Goal: Information Seeking & Learning: Check status

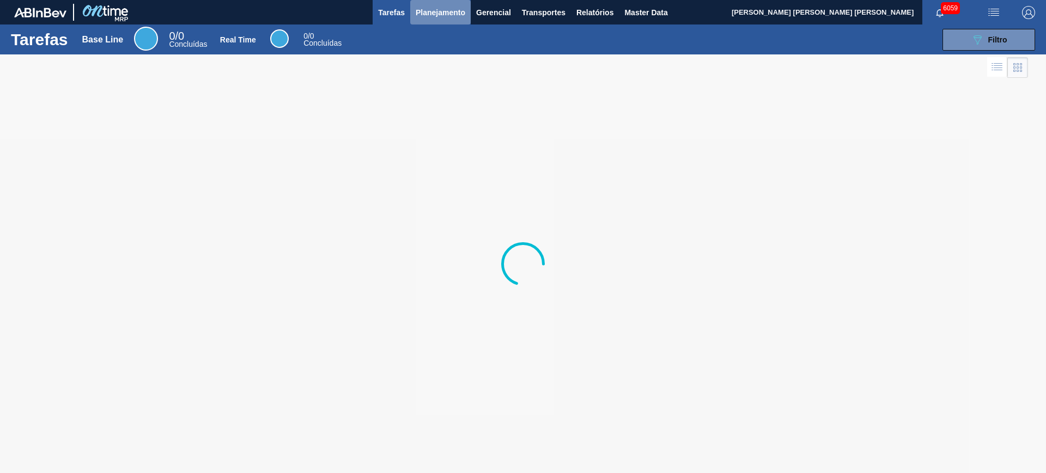
click at [434, 16] on span "Planejamento" at bounding box center [441, 12] width 50 height 13
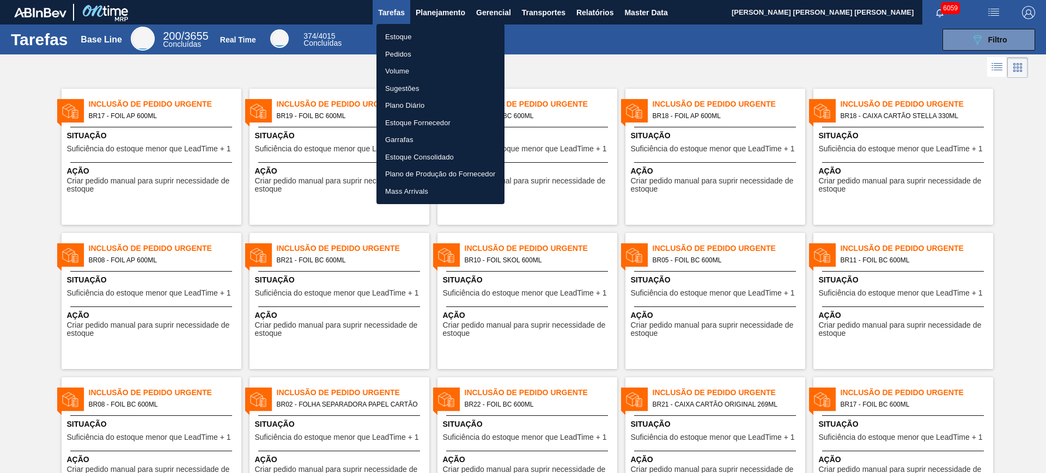
click at [406, 38] on li "Estoque" at bounding box center [441, 36] width 128 height 17
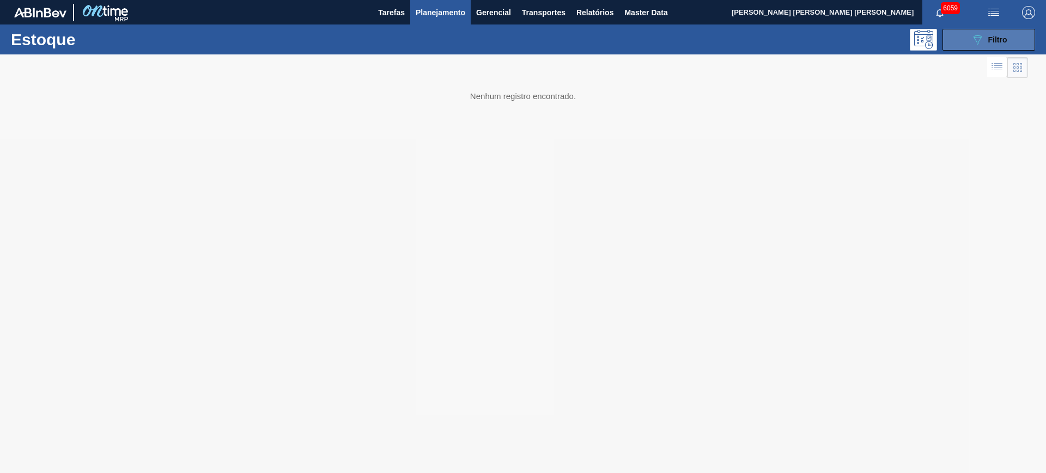
drag, startPoint x: 991, startPoint y: 28, endPoint x: 990, endPoint y: 48, distance: 19.6
click at [836, 29] on div "089F7B8B-B2A5-4AFE-B5C0-19BA573D28AC Filtro" at bounding box center [989, 40] width 104 height 22
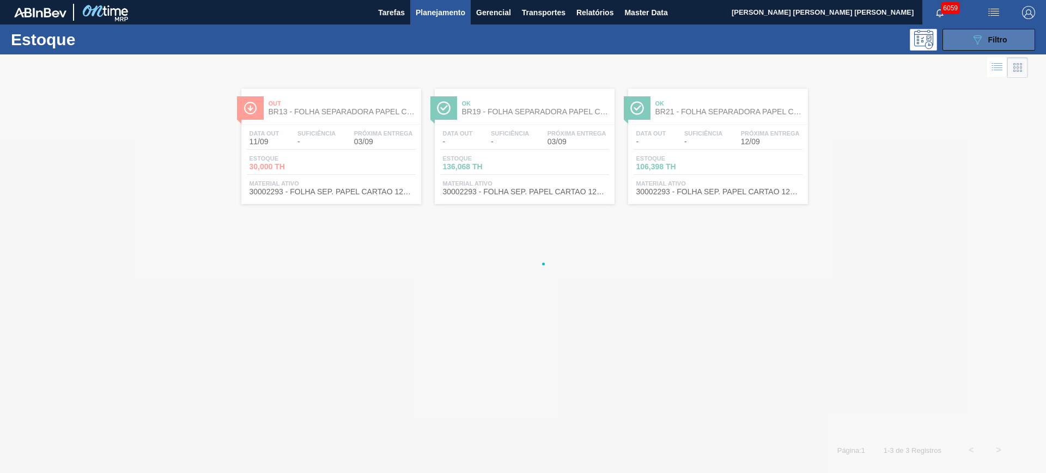
click at [836, 43] on button "089F7B8B-B2A5-4AFE-B5C0-19BA573D28AC Filtro" at bounding box center [989, 40] width 93 height 22
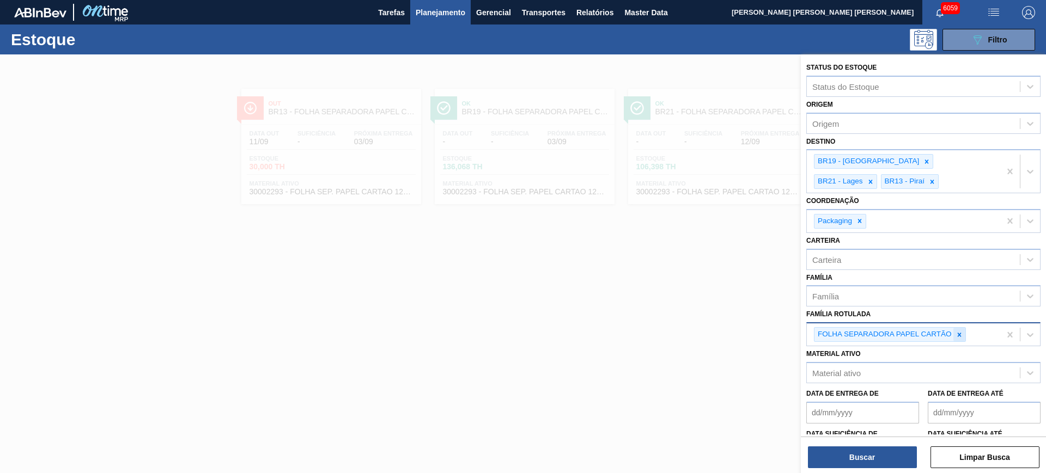
click at [836, 336] on icon at bounding box center [959, 335] width 4 height 4
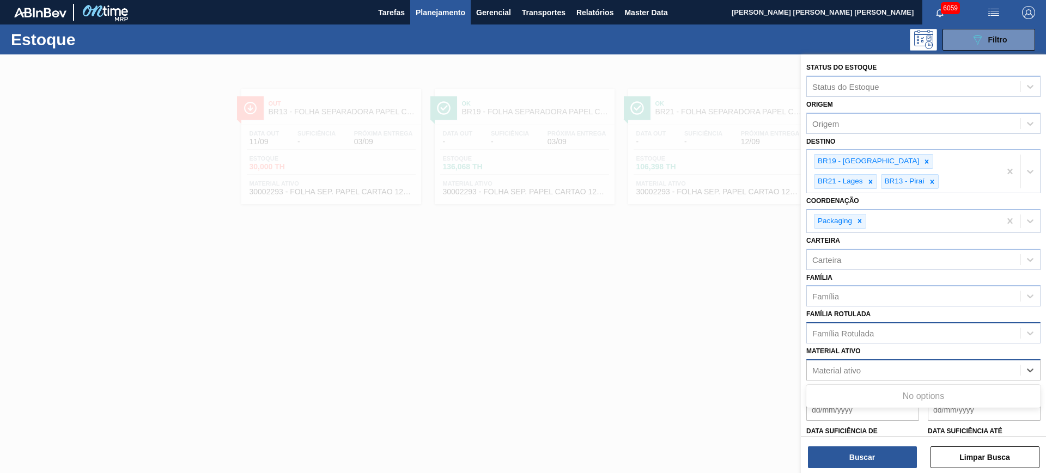
click at [836, 367] on div "Material ativo" at bounding box center [913, 371] width 213 height 16
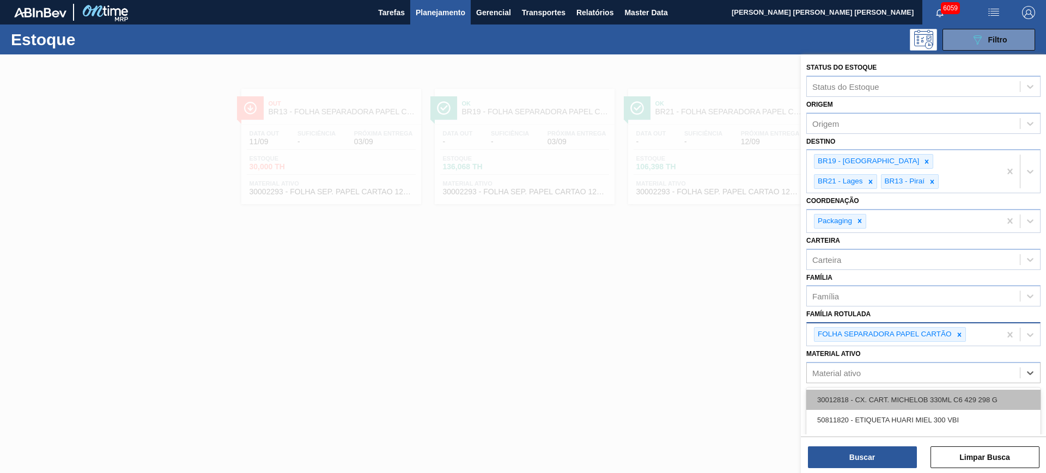
click at [836, 378] on div "30012818 - CX. CART. MICHELOB 330ML C6 429 298 G" at bounding box center [923, 400] width 234 height 20
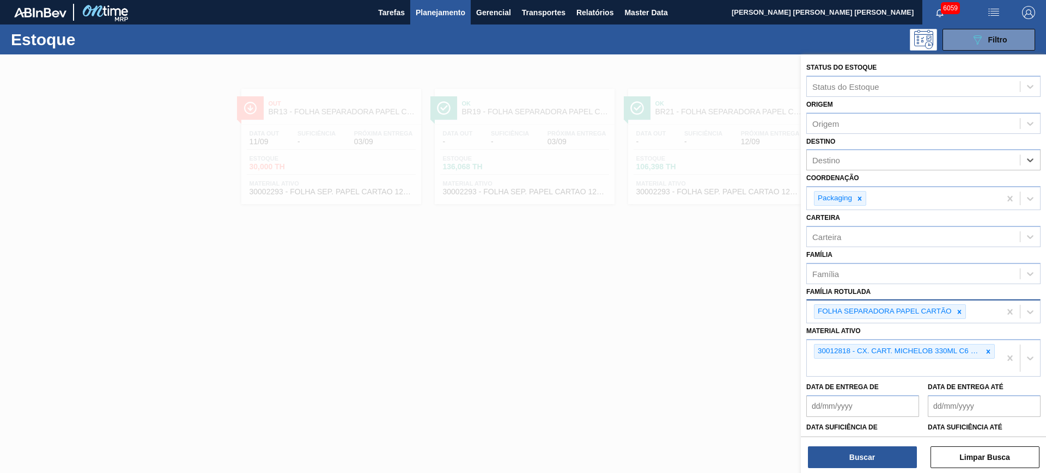
drag, startPoint x: 1006, startPoint y: 167, endPoint x: 997, endPoint y: 181, distance: 16.6
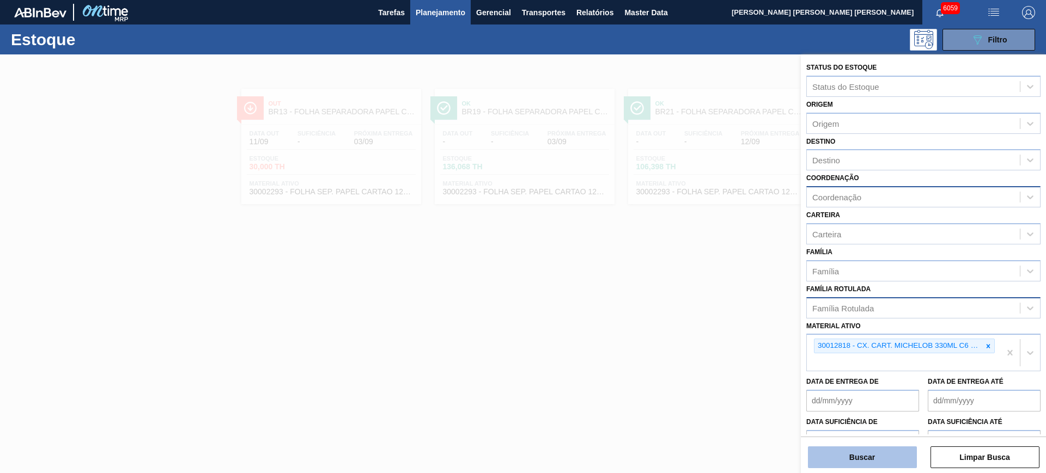
click at [836, 378] on button "Buscar" at bounding box center [862, 458] width 109 height 22
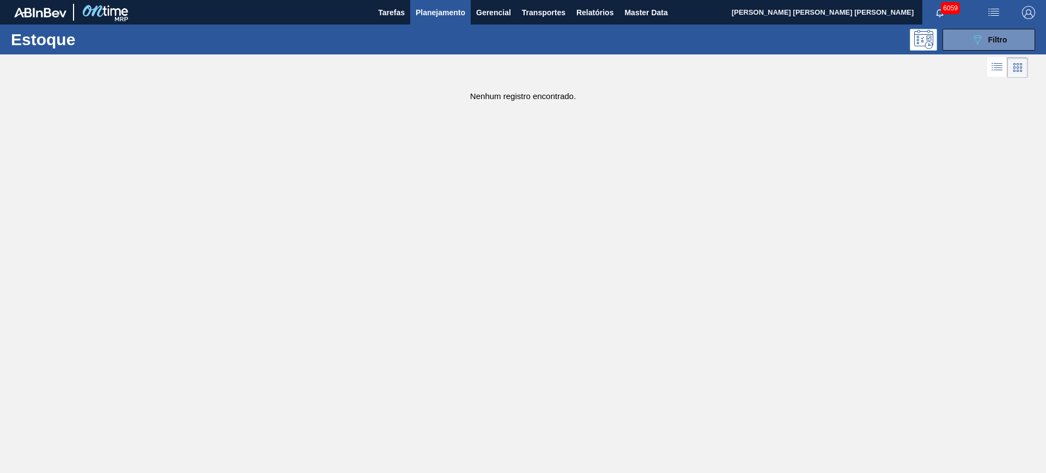
drag, startPoint x: 948, startPoint y: 43, endPoint x: 945, endPoint y: 108, distance: 64.9
click at [836, 43] on button "089F7B8B-B2A5-4AFE-B5C0-19BA573D28AC Filtro" at bounding box center [989, 40] width 93 height 22
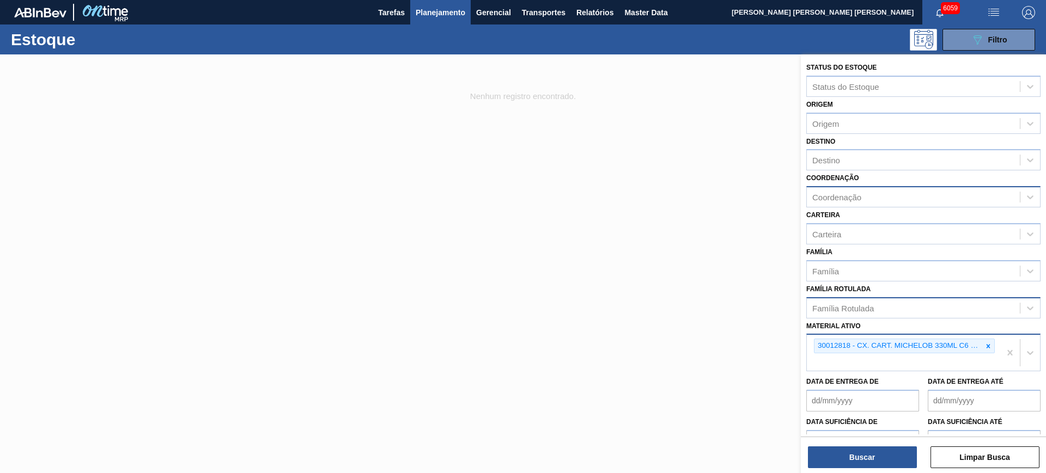
click at [836, 366] on div "30012818 - CX. CART. MICHELOB 330ML C6 429 298 G" at bounding box center [903, 353] width 193 height 36
click at [836, 344] on icon at bounding box center [989, 347] width 8 height 8
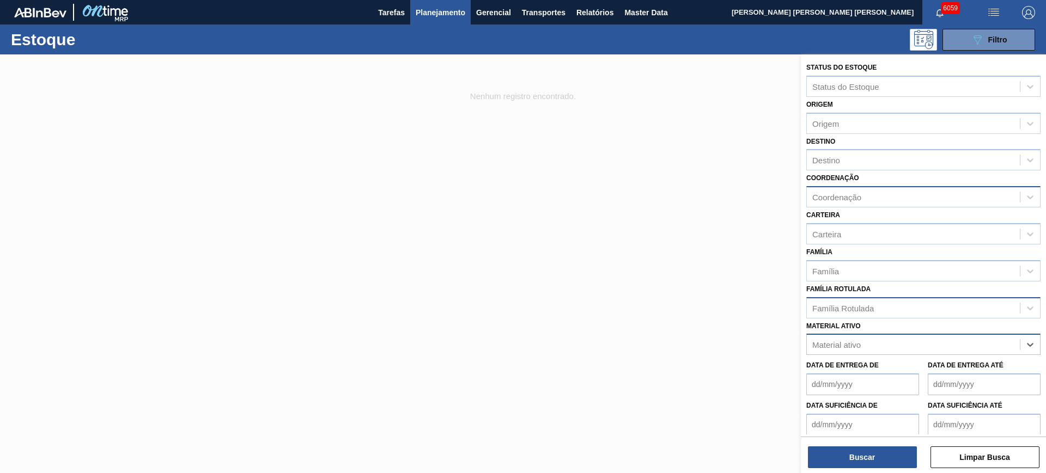
paste ativo "30034418"
type ativo "30034418"
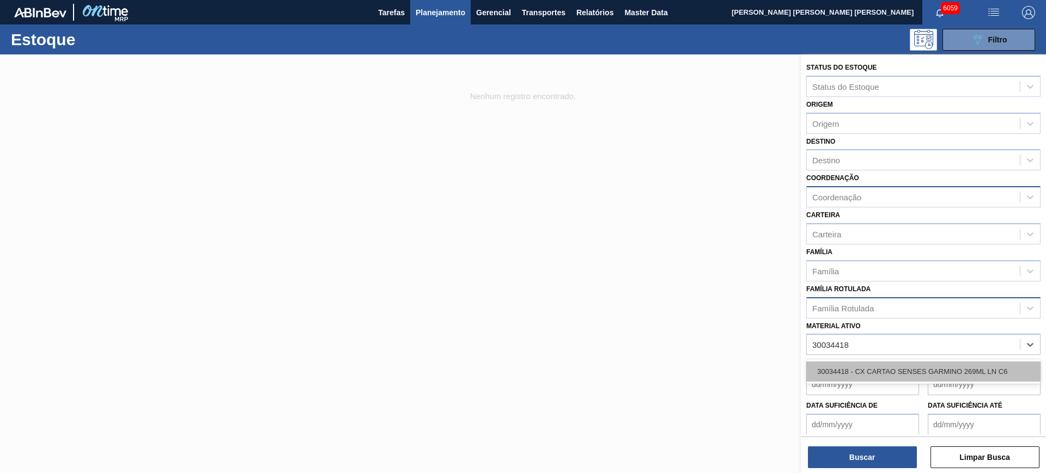
click at [836, 372] on div "30034418 - CX CARTAO SENSES GARMINO 269ML LN C6" at bounding box center [923, 372] width 234 height 20
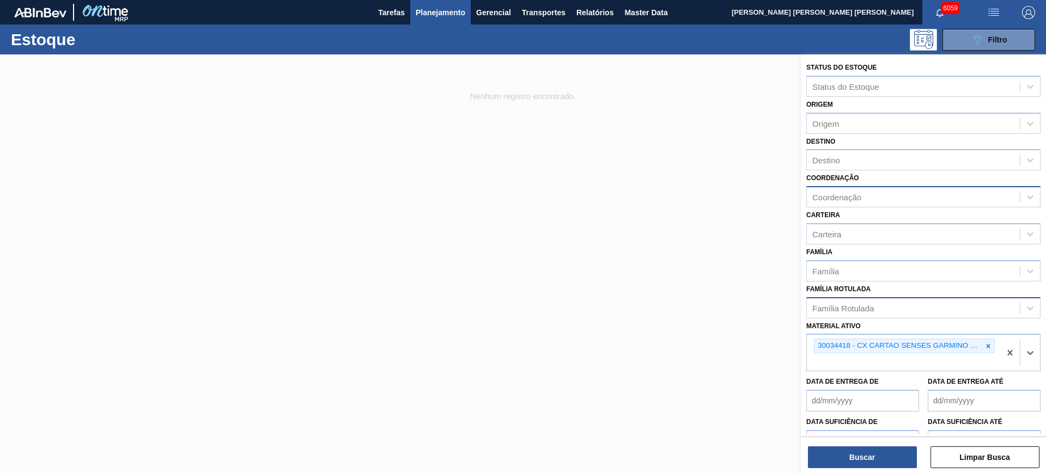
click at [836, 378] on div "Status do Estoque Status do Estoque Origem Origem Destino Destino Coordenação C…" at bounding box center [923, 264] width 245 height 421
click at [836, 378] on button "Buscar" at bounding box center [862, 458] width 109 height 22
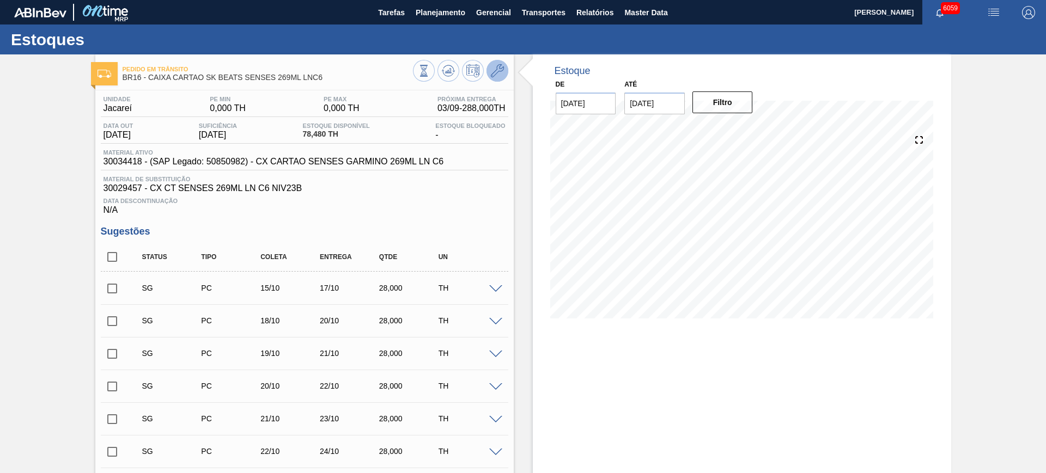
click at [501, 66] on icon at bounding box center [497, 70] width 13 height 13
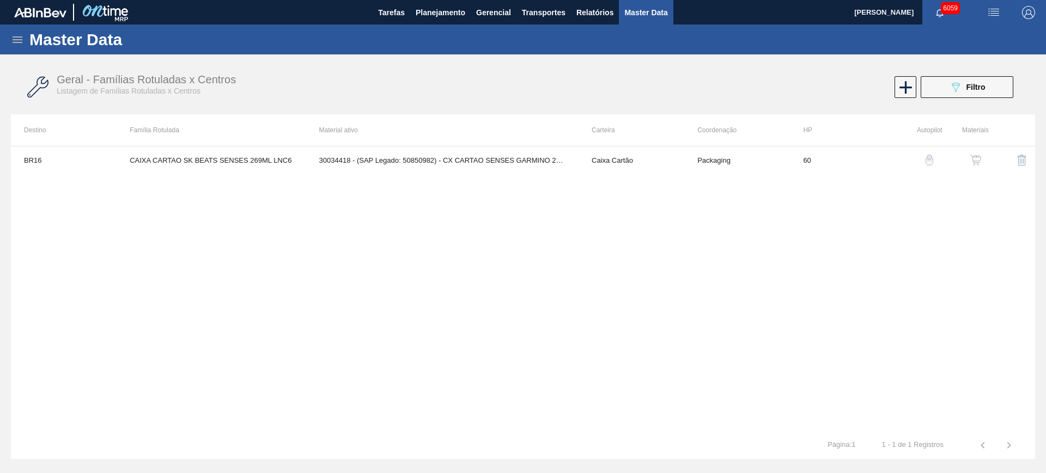
click at [973, 156] on img "button" at bounding box center [975, 160] width 11 height 11
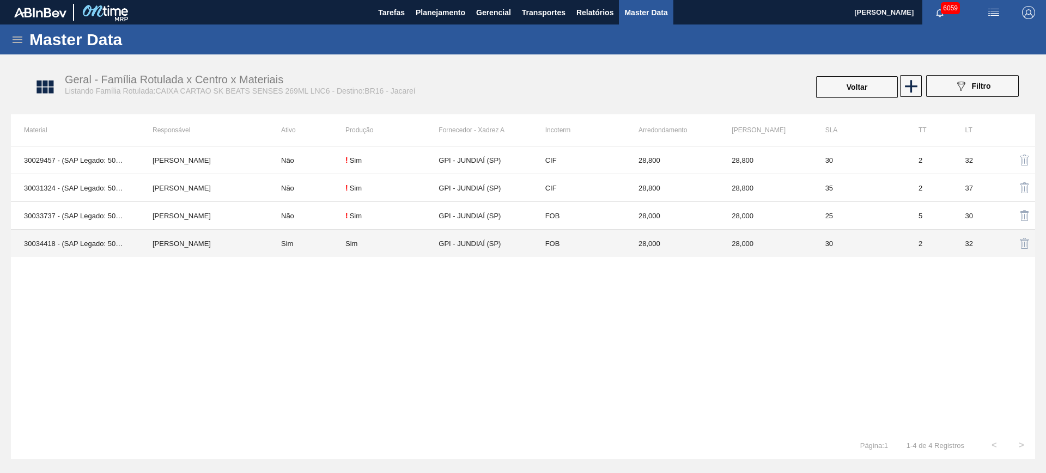
click at [320, 251] on td "Sim" at bounding box center [306, 244] width 77 height 28
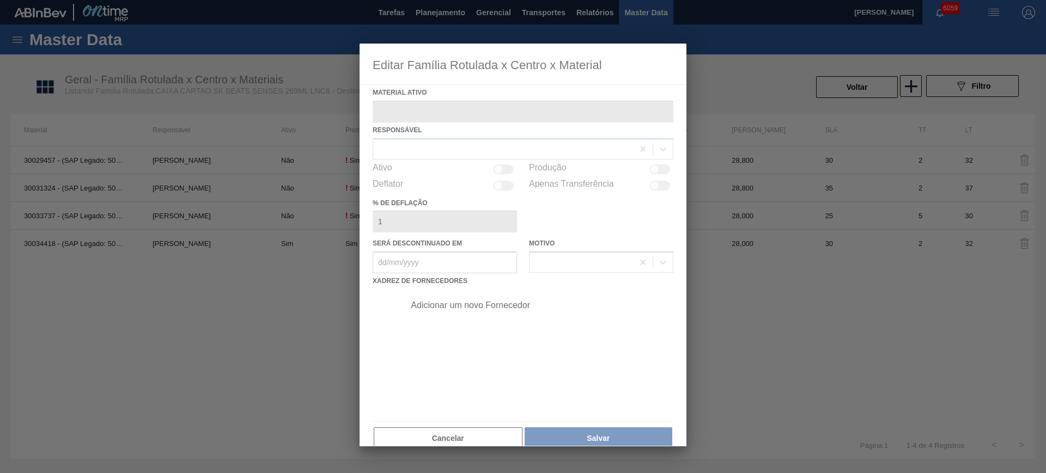
type ativo "30034418 - (SAP Legado: 50850982) - CX CARTAO SENSES GARMINO 269ML LN C6"
checkbox input "true"
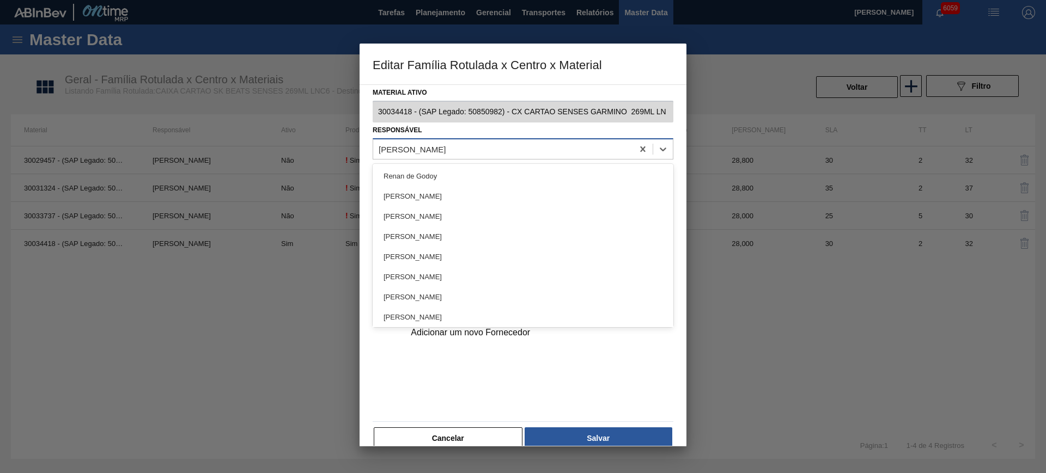
drag, startPoint x: 441, startPoint y: 149, endPoint x: 448, endPoint y: 159, distance: 12.5
click at [442, 150] on div "CEZAR LEAO PEREIRA DE CASTRO" at bounding box center [412, 148] width 67 height 9
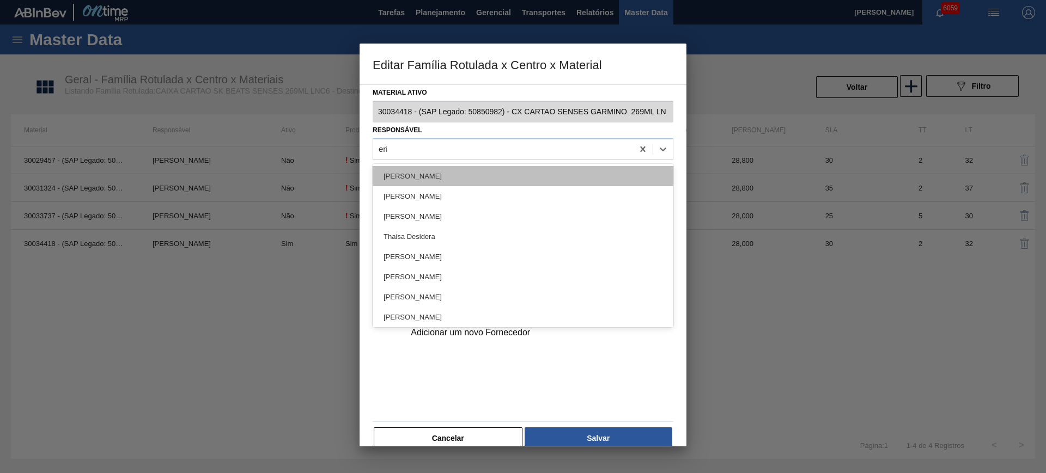
type input "eric"
click at [480, 173] on div "ERICA BOER GARCIA" at bounding box center [523, 176] width 301 height 20
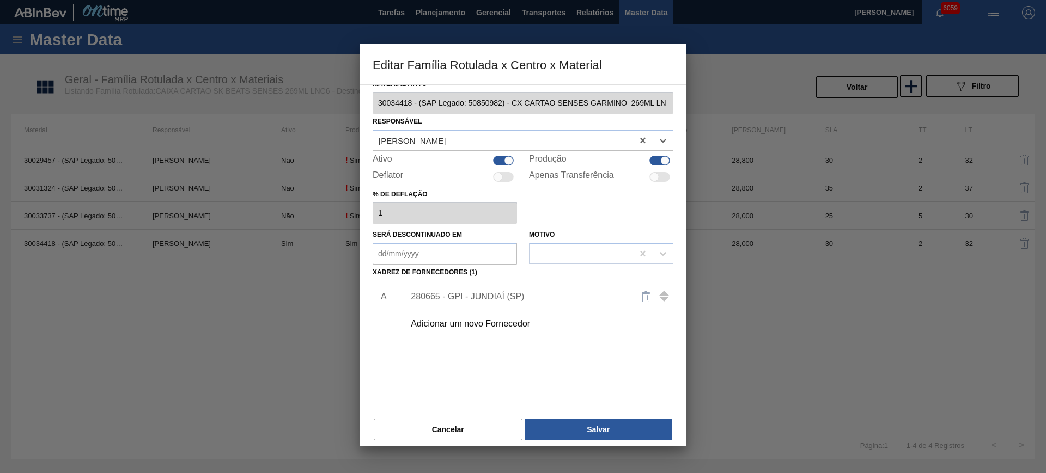
scroll to position [17, 0]
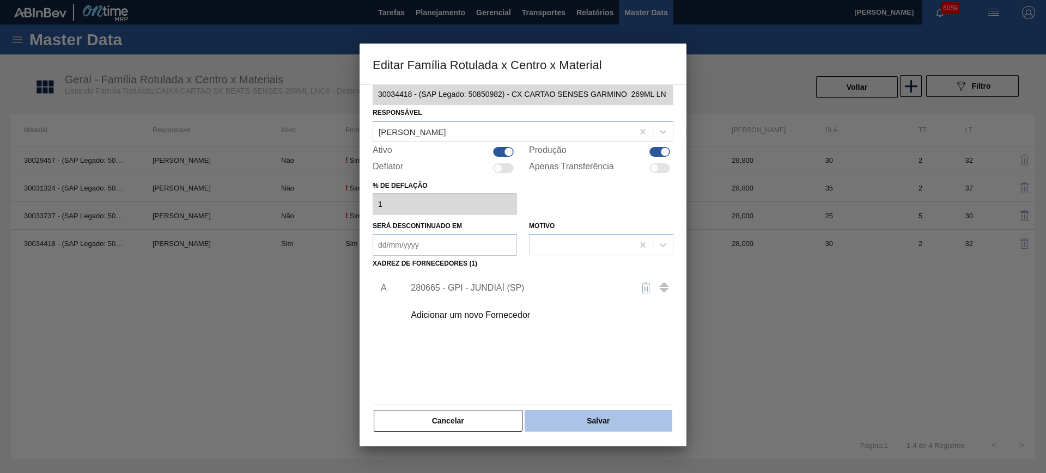
click at [567, 418] on button "Salvar" at bounding box center [599, 421] width 148 height 22
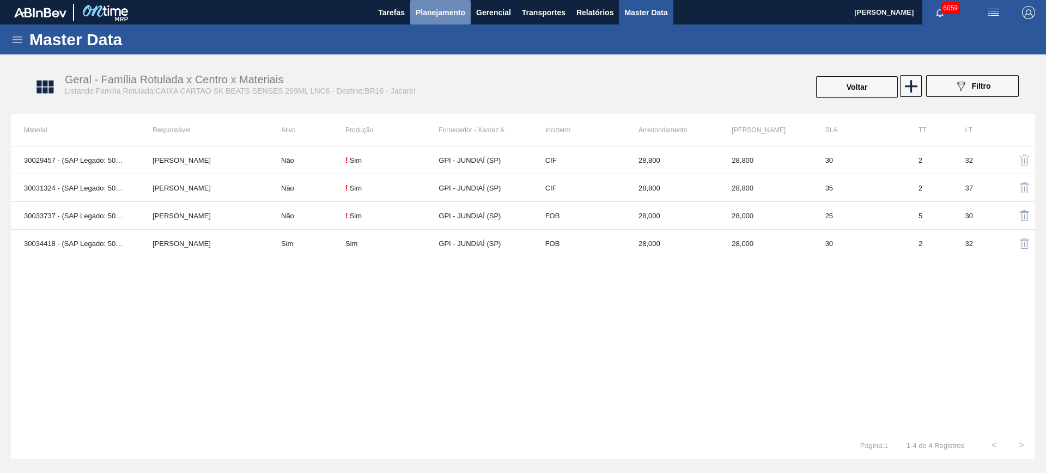
click at [425, 15] on span "Planejamento" at bounding box center [441, 12] width 50 height 13
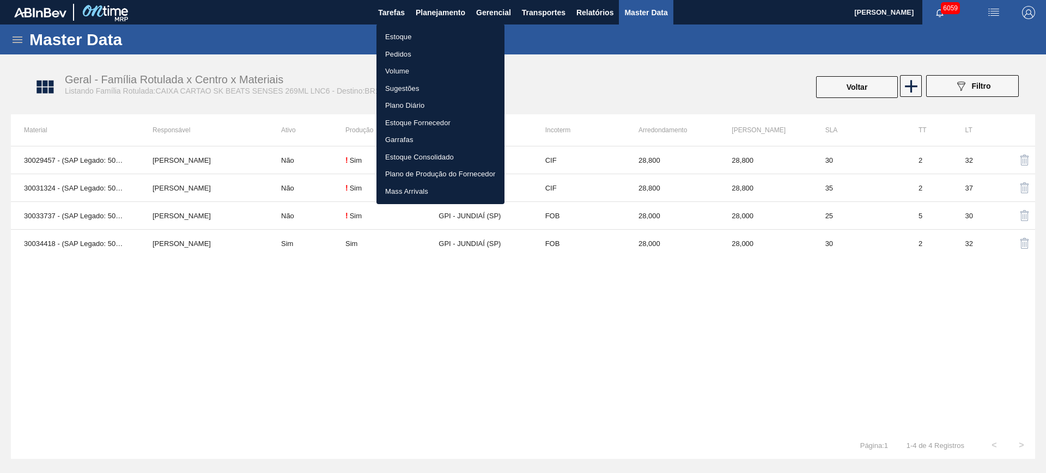
click at [416, 31] on li "Estoque" at bounding box center [441, 36] width 128 height 17
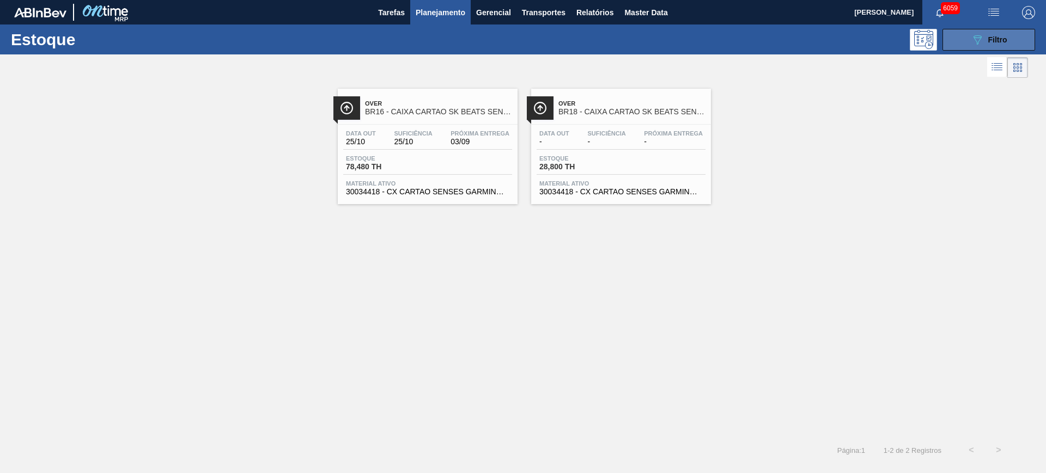
click at [976, 38] on icon "089F7B8B-B2A5-4AFE-B5C0-19BA573D28AC" at bounding box center [977, 39] width 13 height 13
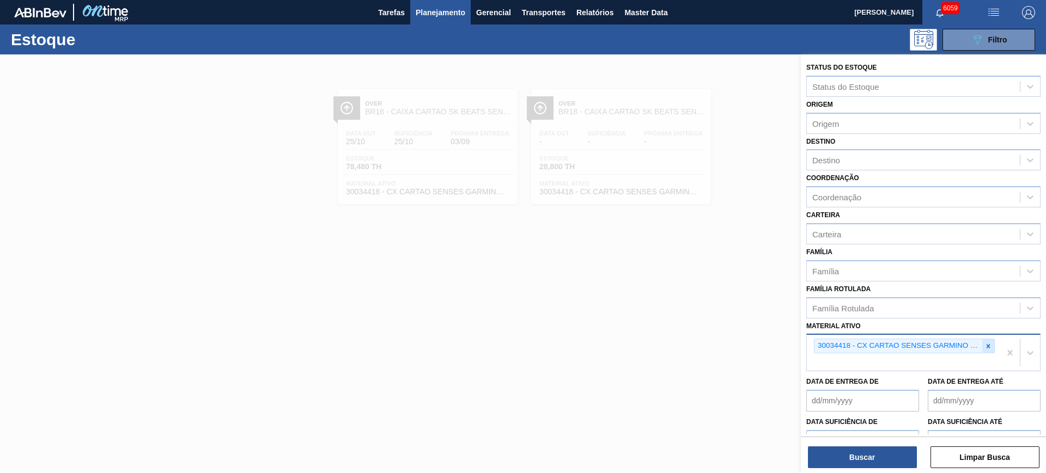
click at [986, 347] on icon at bounding box center [989, 347] width 8 height 8
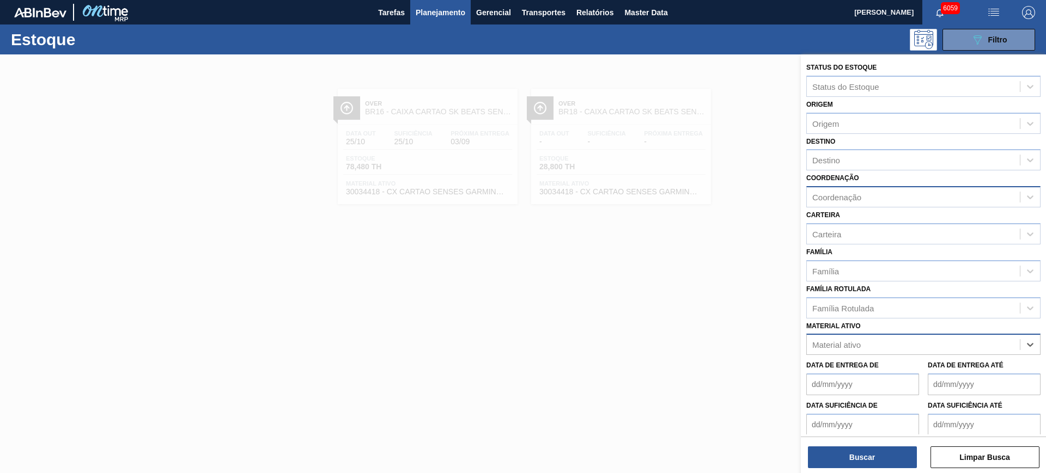
click at [852, 198] on div "Coordenação" at bounding box center [836, 197] width 49 height 9
type input "packa"
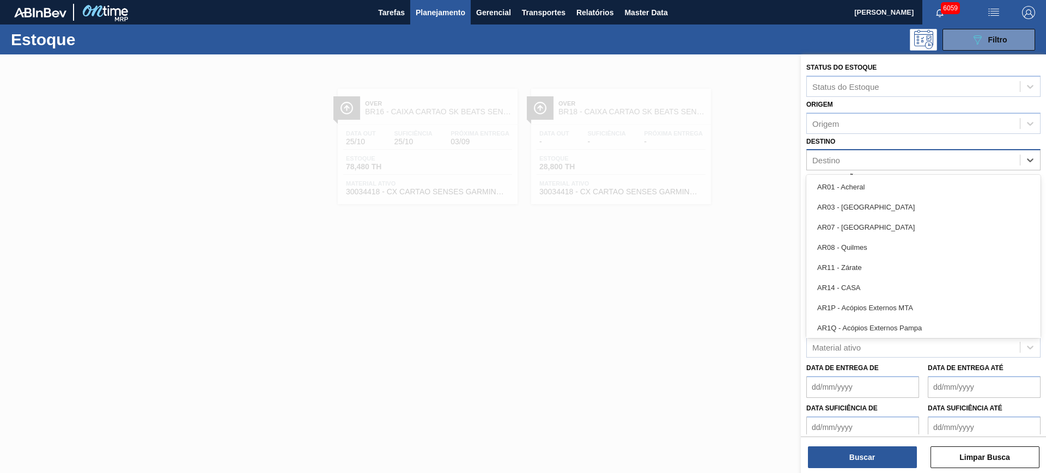
click at [835, 159] on div "Destino" at bounding box center [826, 160] width 28 height 9
type input "lag"
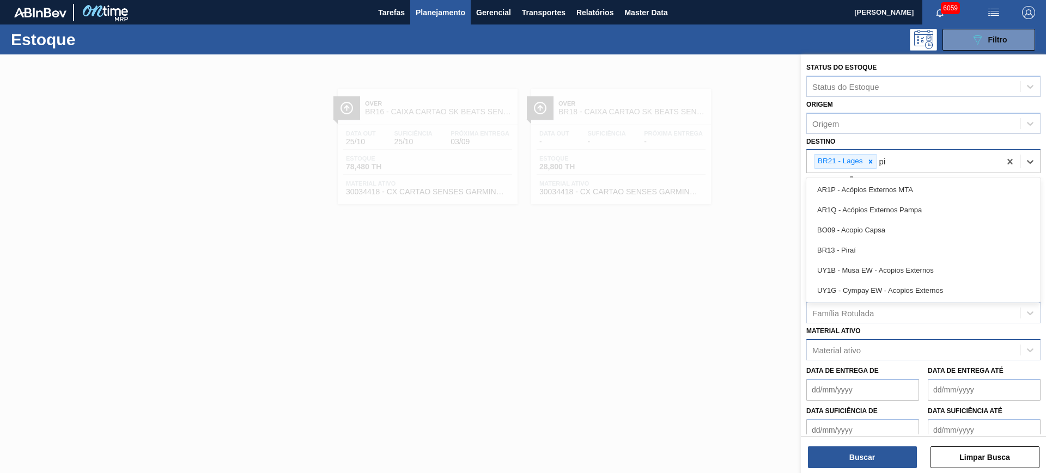
type input "pir"
type input "nova r"
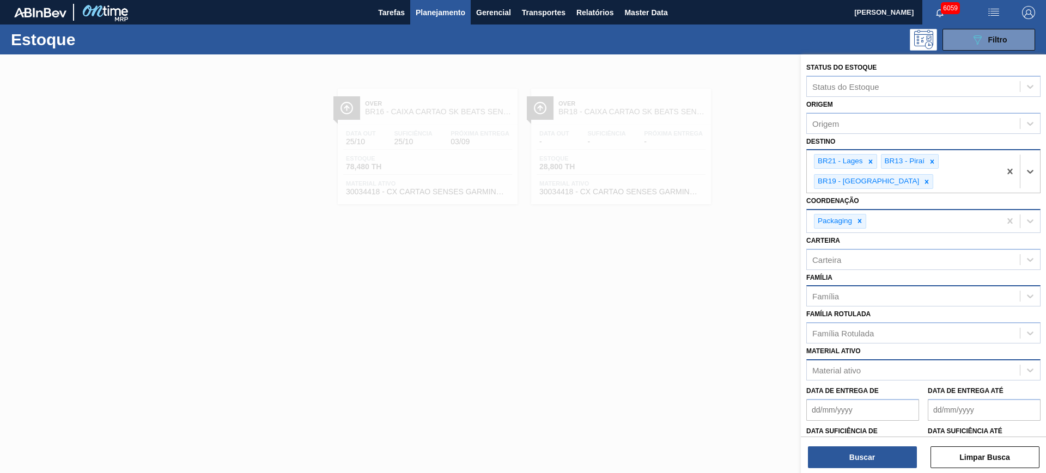
click at [861, 302] on div "Família" at bounding box center [913, 297] width 213 height 16
click at [877, 281] on div "Família Família" at bounding box center [923, 288] width 234 height 37
drag, startPoint x: 869, startPoint y: 329, endPoint x: 860, endPoint y: 336, distance: 11.6
click at [862, 335] on div "Família Rotulada" at bounding box center [843, 333] width 62 height 9
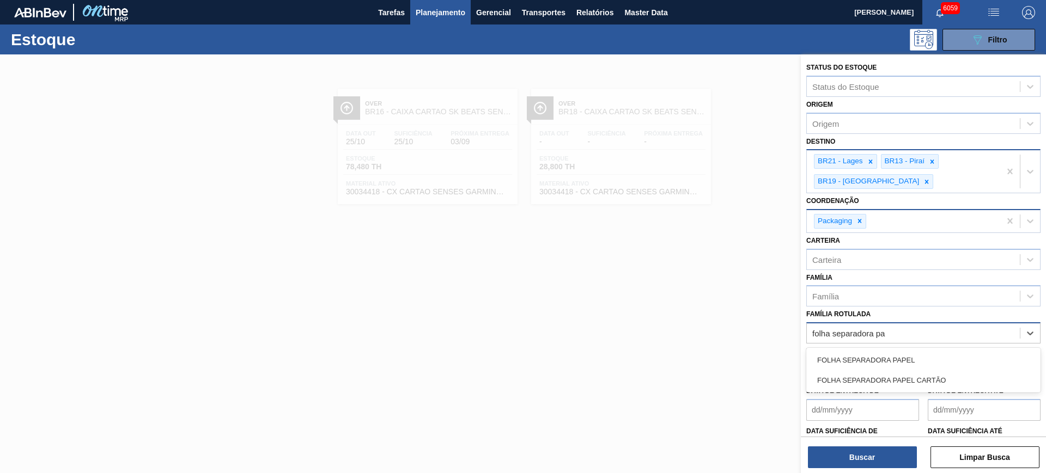
type Rotulada "folha separadora pap"
drag, startPoint x: 869, startPoint y: 379, endPoint x: 873, endPoint y: 428, distance: 49.2
click at [869, 380] on div "FOLHA SEPARADORA PAPEL CARTÃO" at bounding box center [923, 381] width 234 height 20
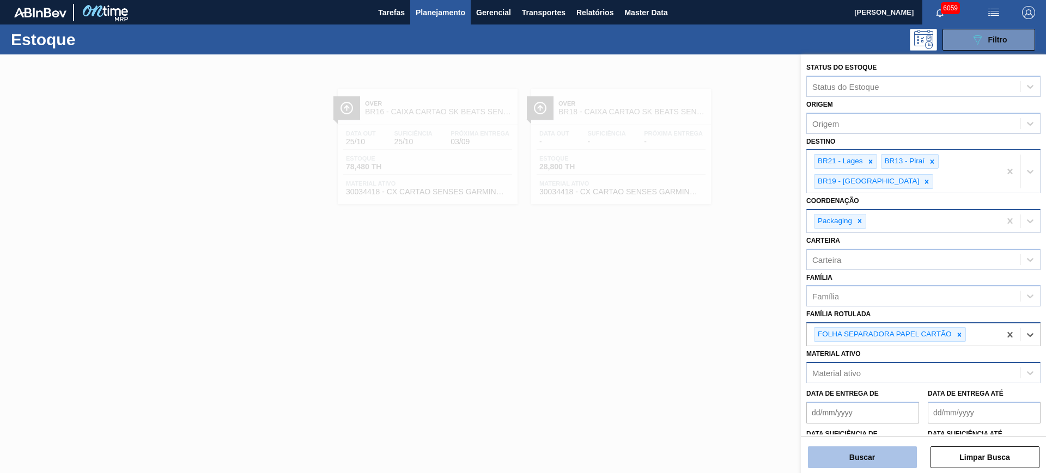
click at [876, 455] on button "Buscar" at bounding box center [862, 458] width 109 height 22
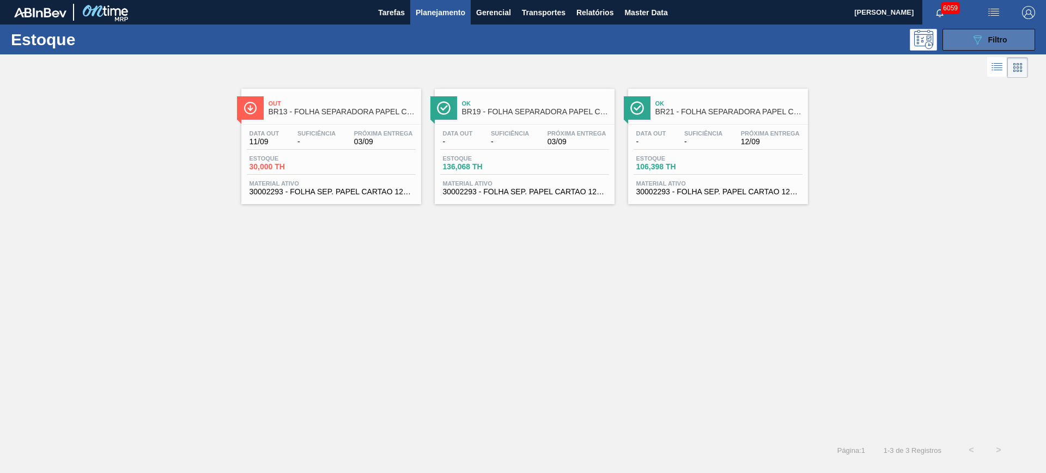
click at [975, 45] on icon "089F7B8B-B2A5-4AFE-B5C0-19BA573D28AC" at bounding box center [977, 39] width 13 height 13
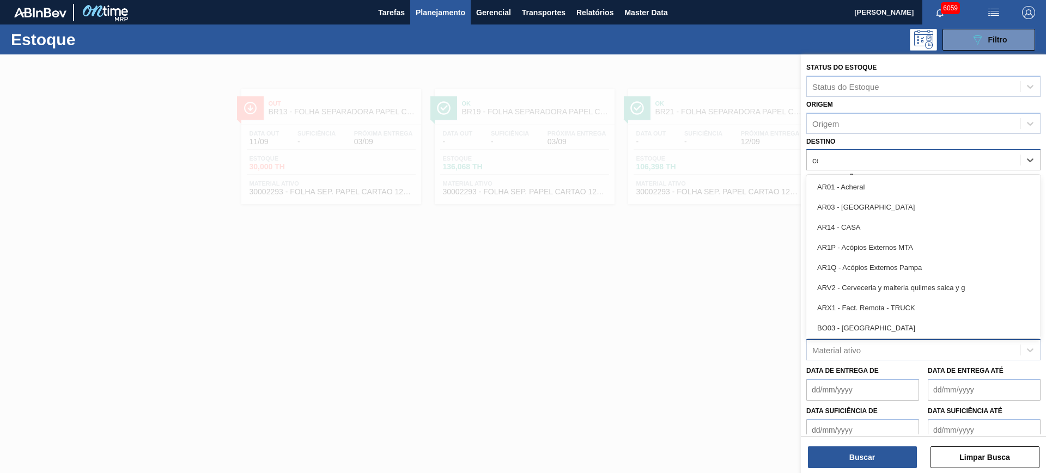
type input "ceb"
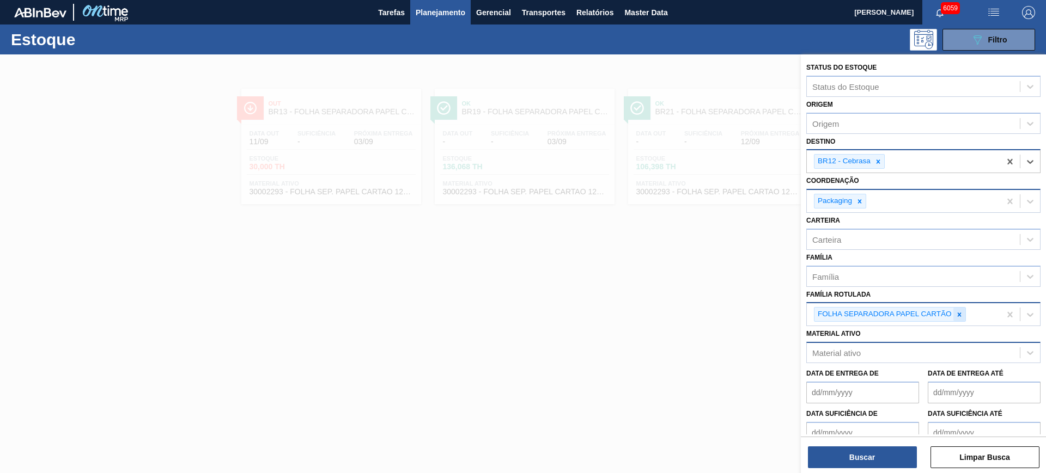
click at [956, 315] on icon at bounding box center [960, 315] width 8 height 8
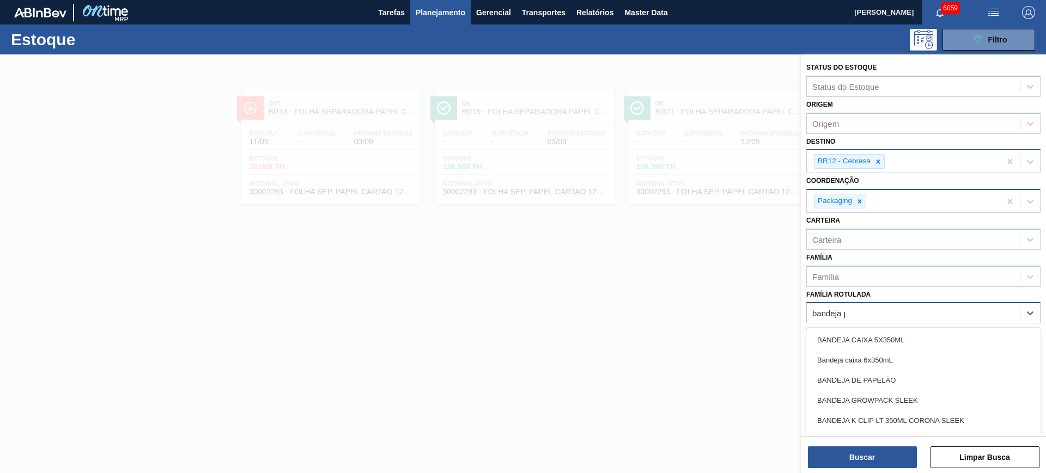
type Rotulada "bandeja pap"
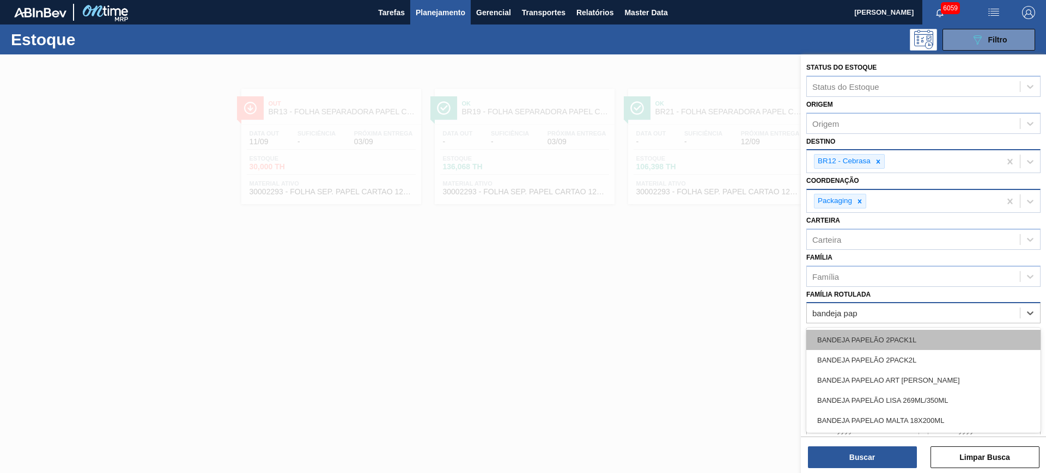
click at [949, 334] on div "BANDEJA PAPELÃO 2PACK1L" at bounding box center [923, 340] width 234 height 20
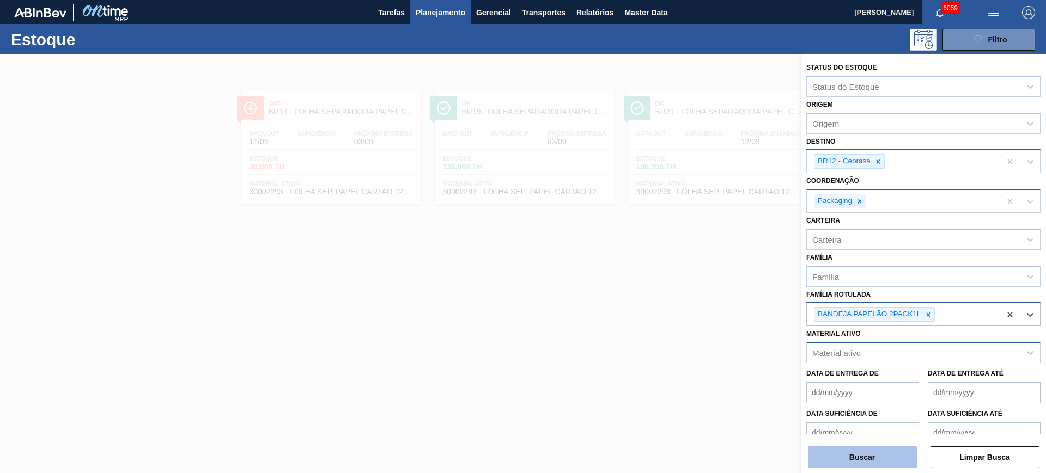
click at [909, 457] on button "Buscar" at bounding box center [862, 458] width 109 height 22
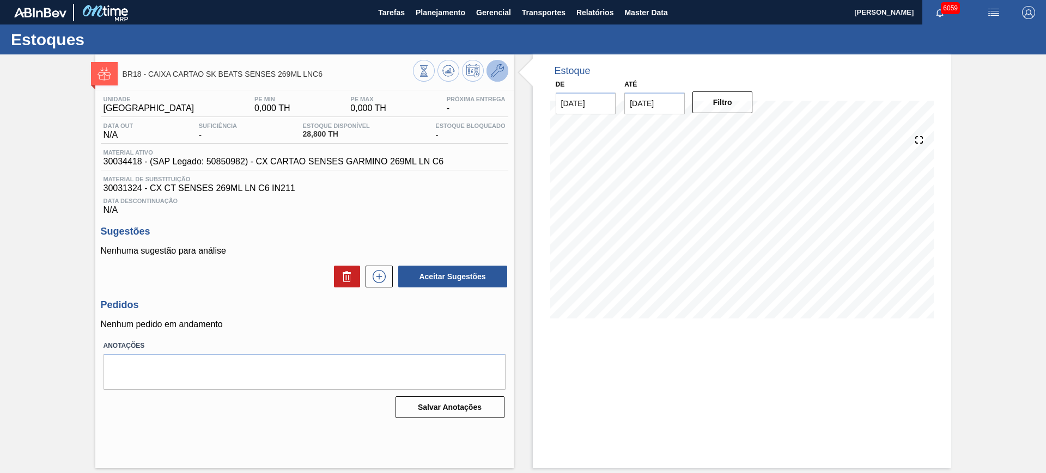
click at [495, 69] on icon at bounding box center [497, 70] width 13 height 13
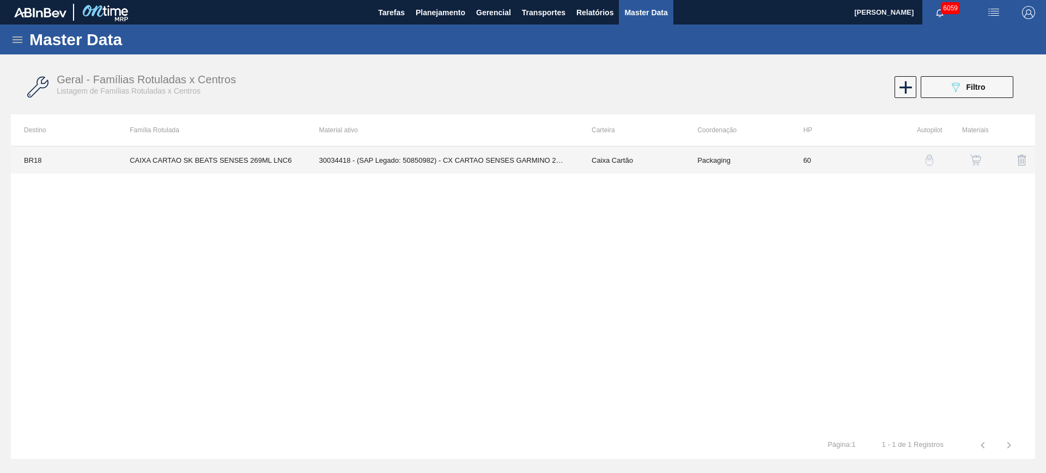
click at [406, 161] on td "30034418 - (SAP Legado: 50850982) - CX CARTAO SENSES GARMINO 269ML LN C6" at bounding box center [442, 160] width 272 height 27
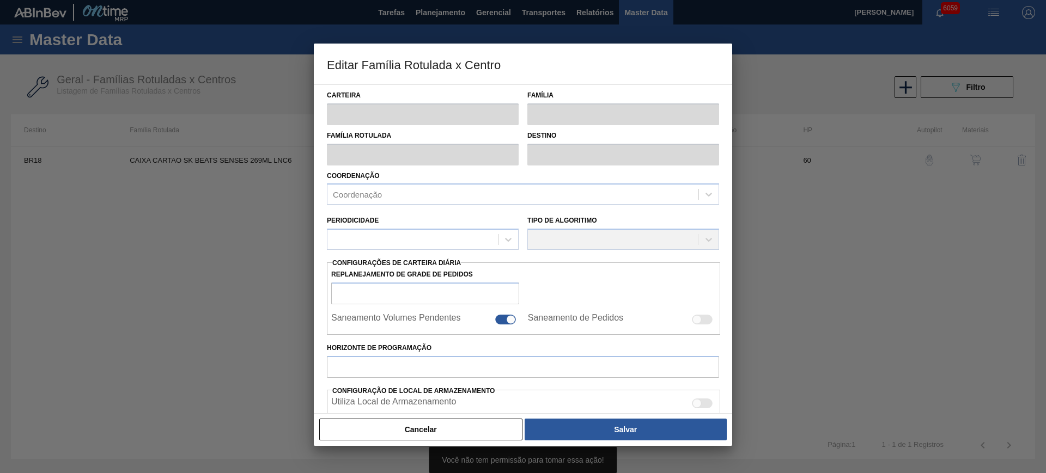
type input "Caixa Cartão"
type input "CAIXA CARTAO SK BEATS SENSES 269ML LNC6"
type input "BR18 - Pernambuco"
type input "60"
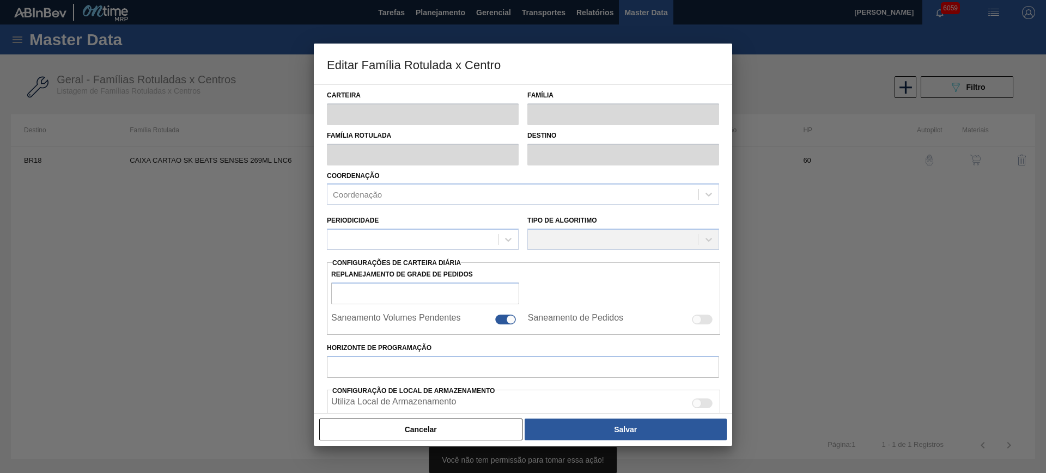
type input "0"
type input "100"
type input "0,000"
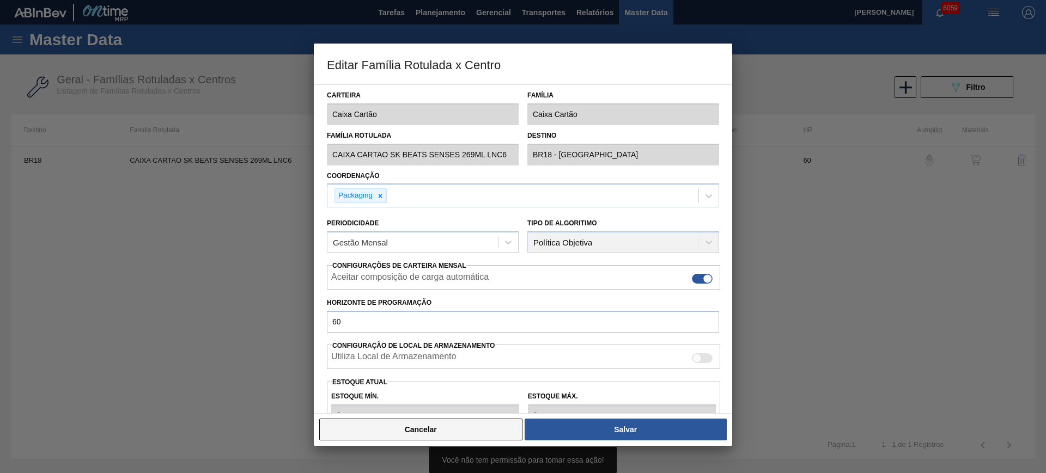
click at [477, 435] on button "Cancelar" at bounding box center [420, 430] width 203 height 22
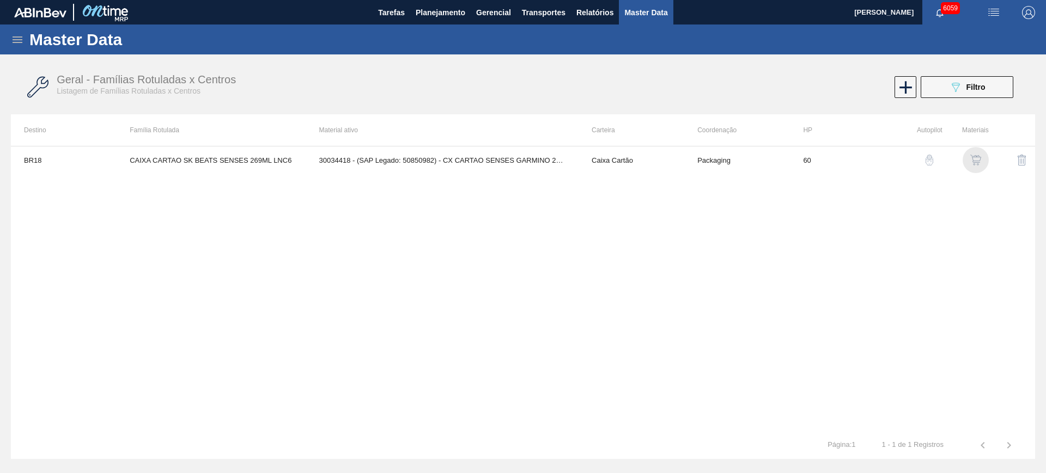
click at [973, 158] on img "button" at bounding box center [975, 160] width 11 height 11
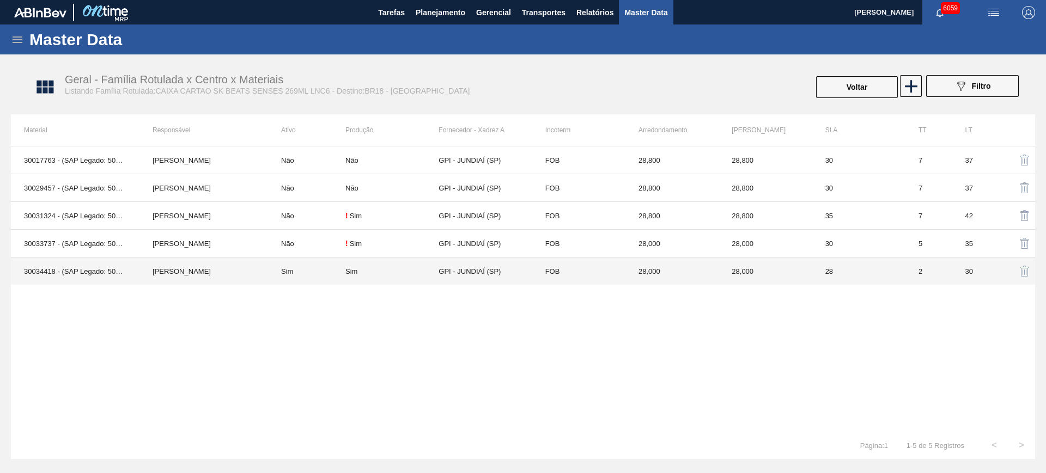
click at [351, 272] on div "Sim" at bounding box center [351, 272] width 12 height 8
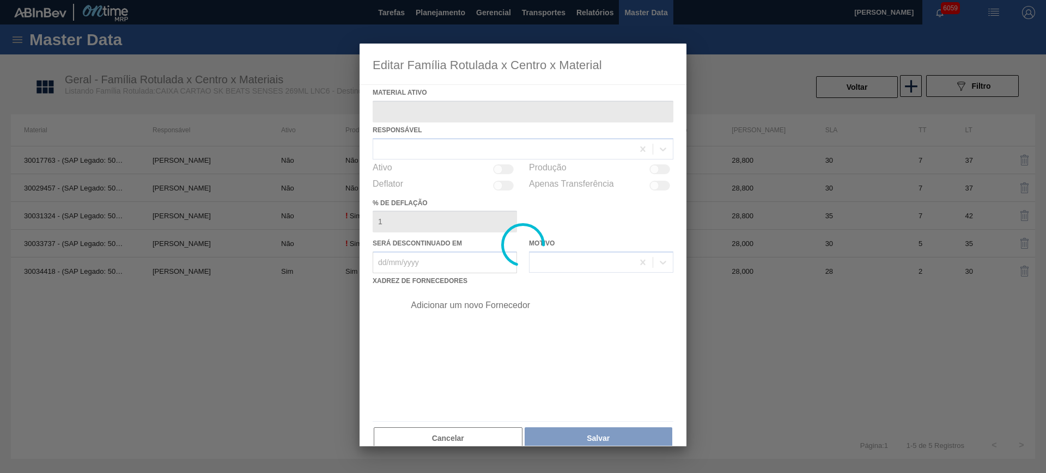
type ativo "30034418 - (SAP Legado: 50850982) - CX CARTAO SENSES GARMINO 269ML LN C6"
checkbox input "true"
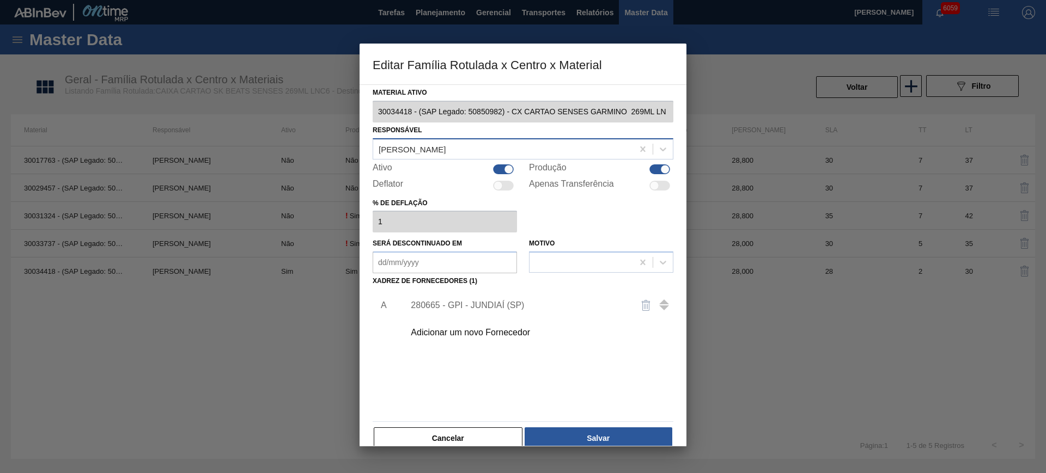
click at [438, 150] on div "[PERSON_NAME] [PERSON_NAME] [PERSON_NAME]" at bounding box center [412, 148] width 67 height 9
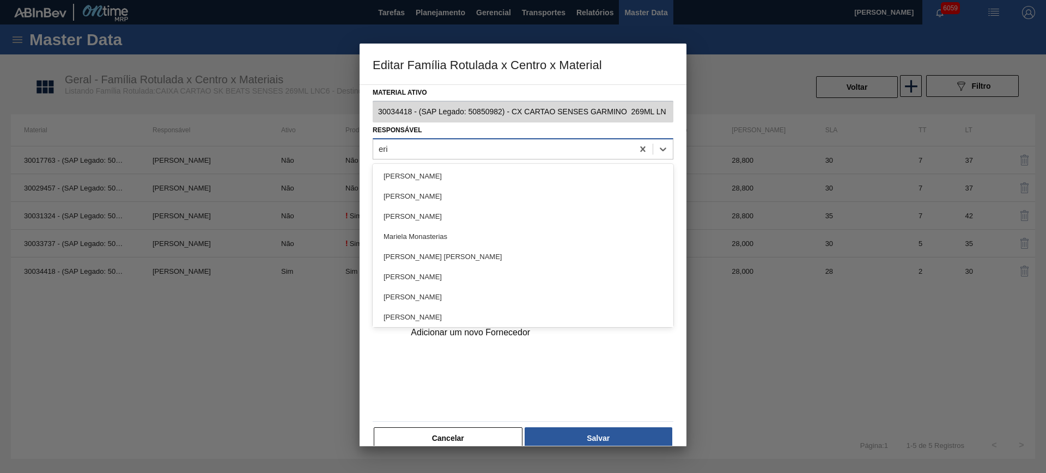
type input "eric"
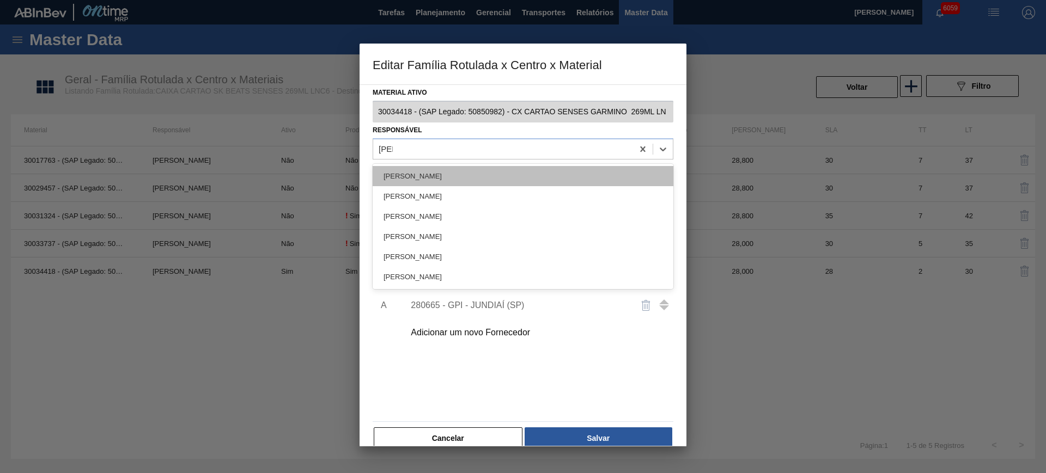
click at [453, 173] on div "ERICA BOER GARCIA" at bounding box center [523, 176] width 301 height 20
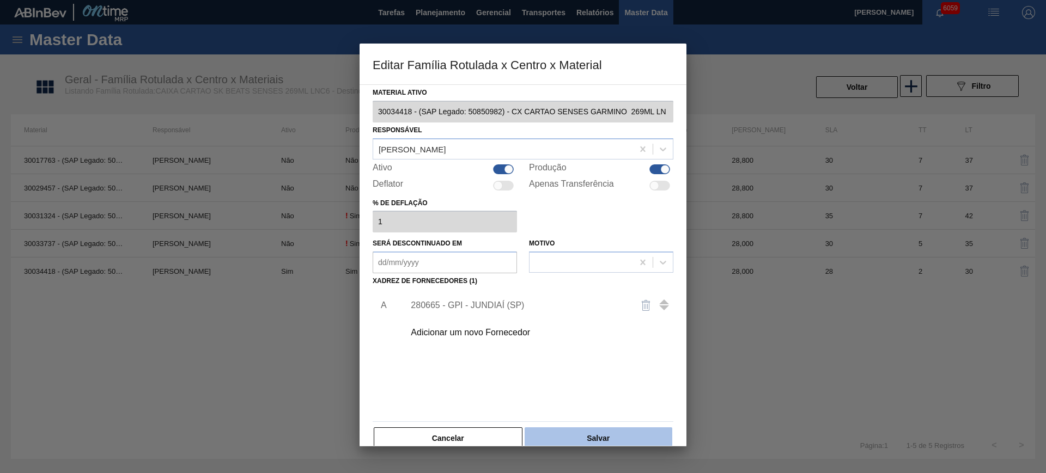
click at [588, 445] on button "Salvar" at bounding box center [599, 439] width 148 height 22
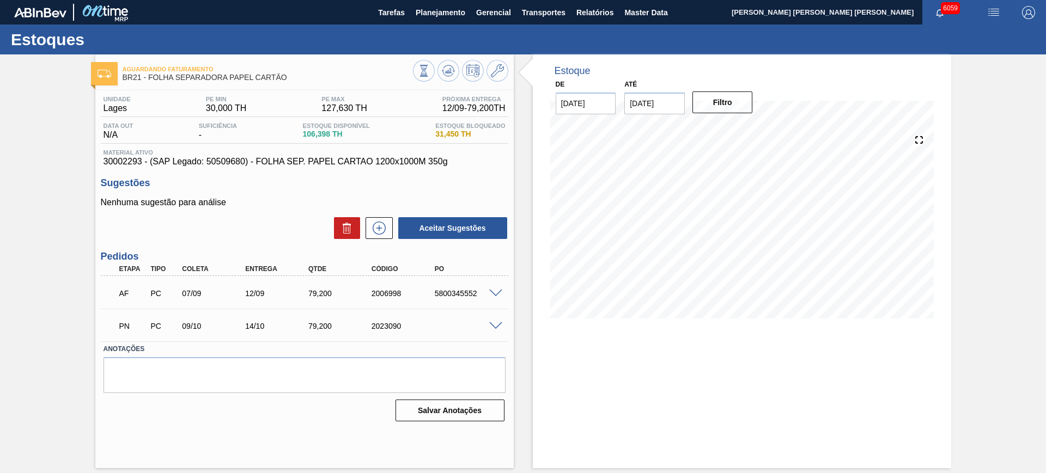
click at [130, 163] on span "30002293 - (SAP Legado: 50509680) - FOLHA SEP. PAPEL CARTAO 1200x1000M 350g" at bounding box center [305, 162] width 402 height 10
click at [129, 165] on span "30002293 - (SAP Legado: 50509680) - FOLHA SEP. PAPEL CARTAO 1200x1000M 350g" at bounding box center [305, 162] width 402 height 10
copy span "30002293"
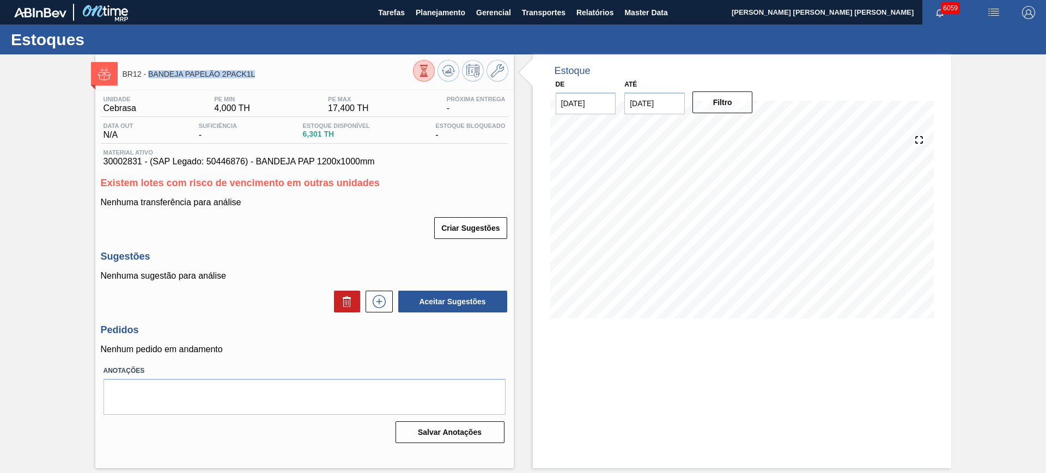
drag, startPoint x: 262, startPoint y: 78, endPoint x: 150, endPoint y: 81, distance: 111.2
click at [150, 81] on div "BR12 - BANDEJA PAPELÃO 2PACK1L" at bounding box center [268, 74] width 290 height 25
copy span "BANDEJA PAPELÃO 2PACK1L"
